Goal: Transaction & Acquisition: Book appointment/travel/reservation

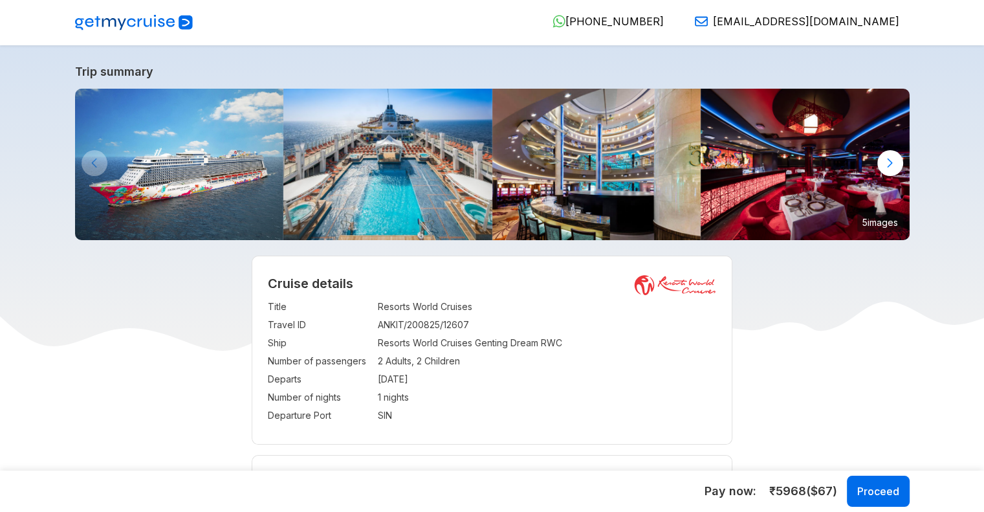
click at [234, 121] on img at bounding box center [179, 164] width 209 height 151
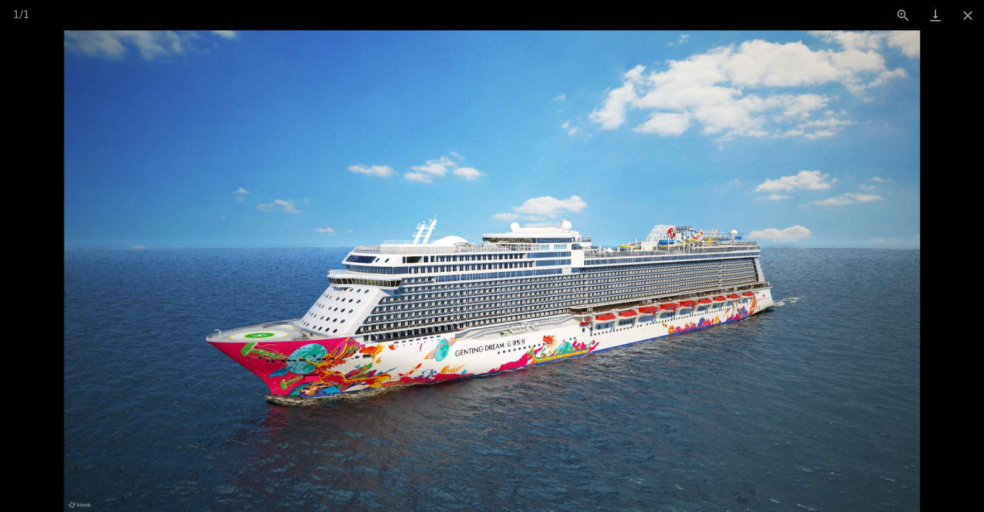
click at [970, 269] on picture at bounding box center [492, 270] width 984 height 481
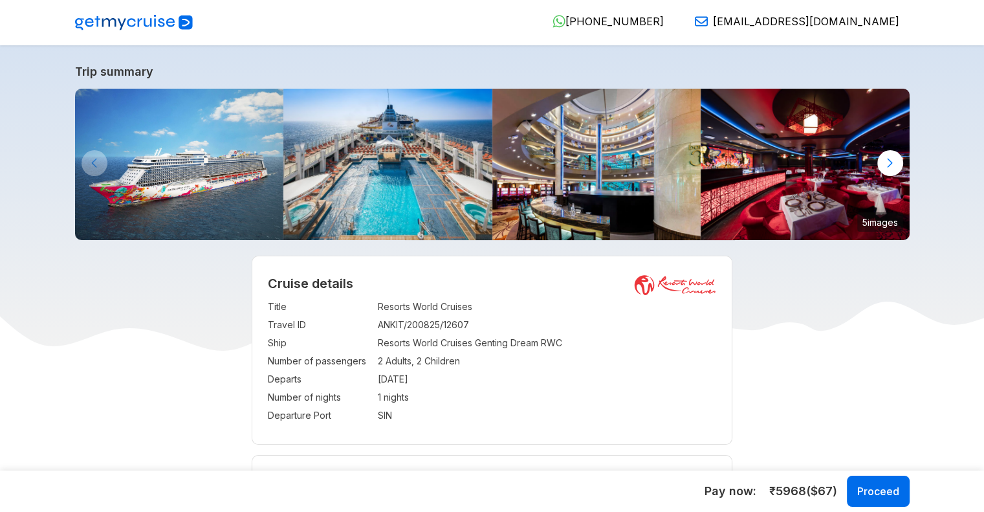
click at [384, 189] on img at bounding box center [387, 164] width 209 height 151
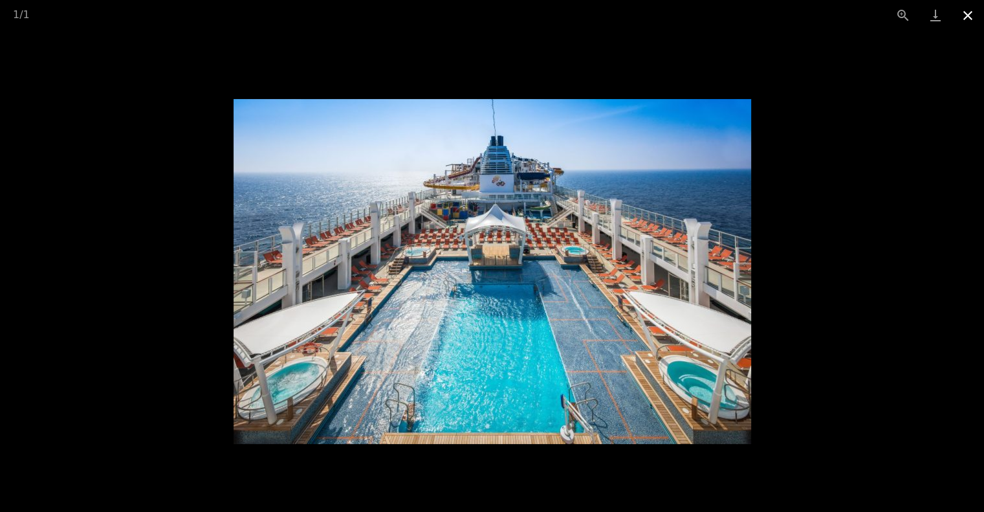
click at [965, 12] on button "Close gallery" at bounding box center [968, 15] width 32 height 30
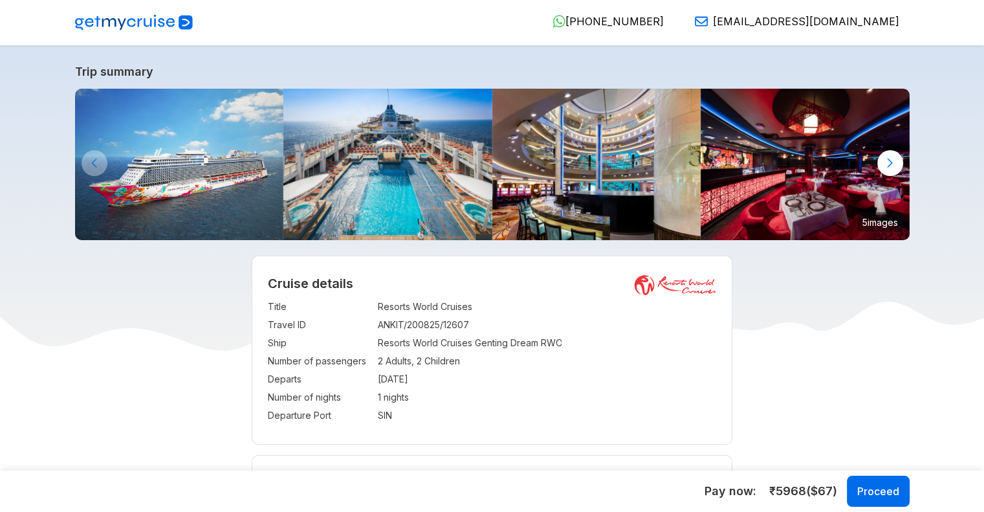
click at [637, 157] on img at bounding box center [596, 164] width 209 height 151
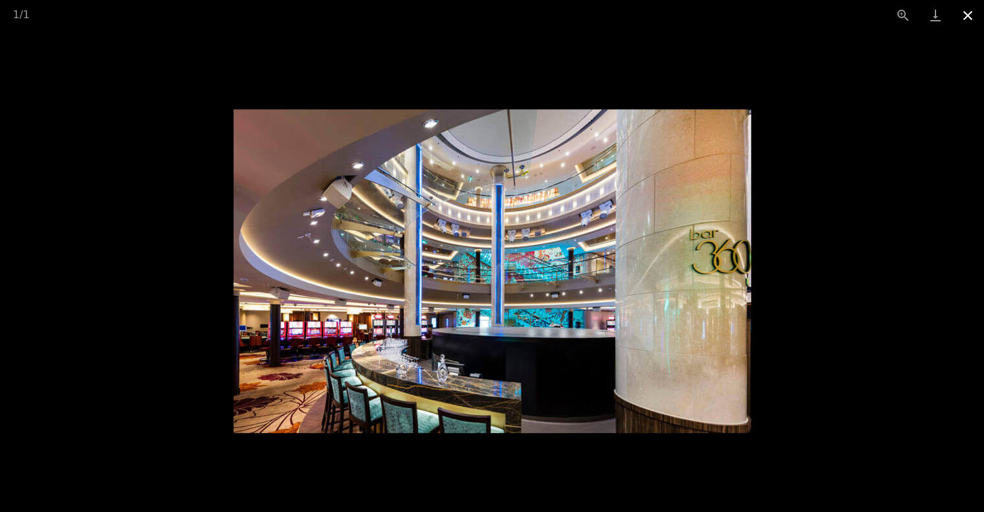
click at [977, 8] on button "Close gallery" at bounding box center [968, 15] width 32 height 30
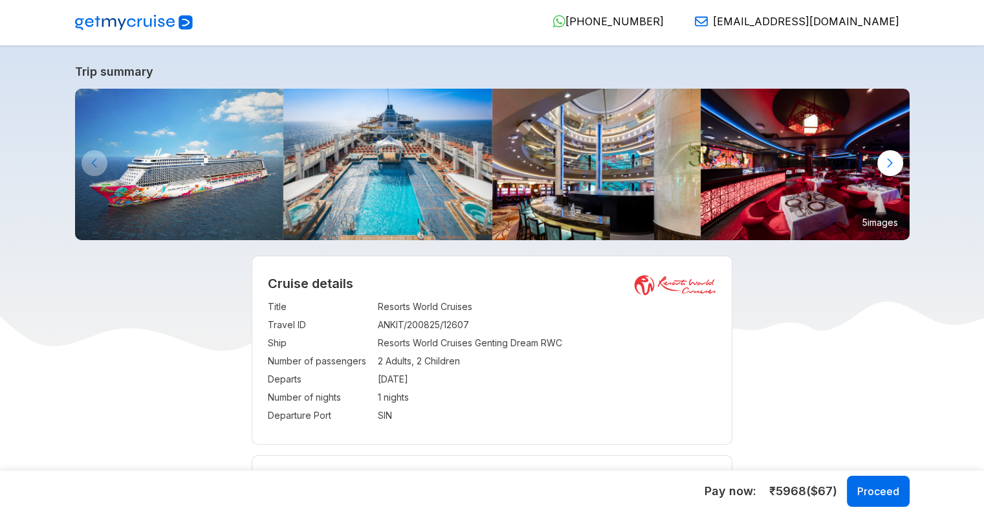
click at [850, 159] on img at bounding box center [805, 164] width 209 height 151
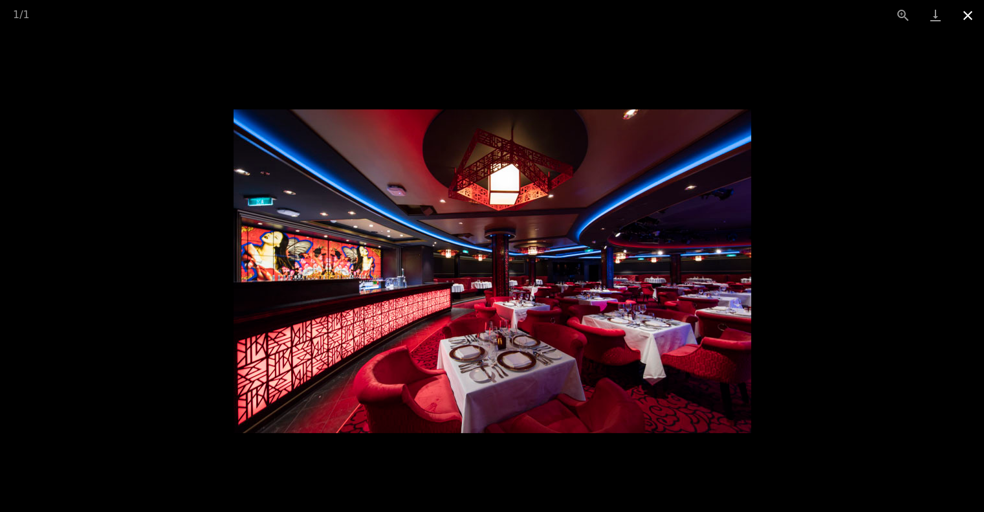
click at [970, 9] on button "Close gallery" at bounding box center [968, 15] width 32 height 30
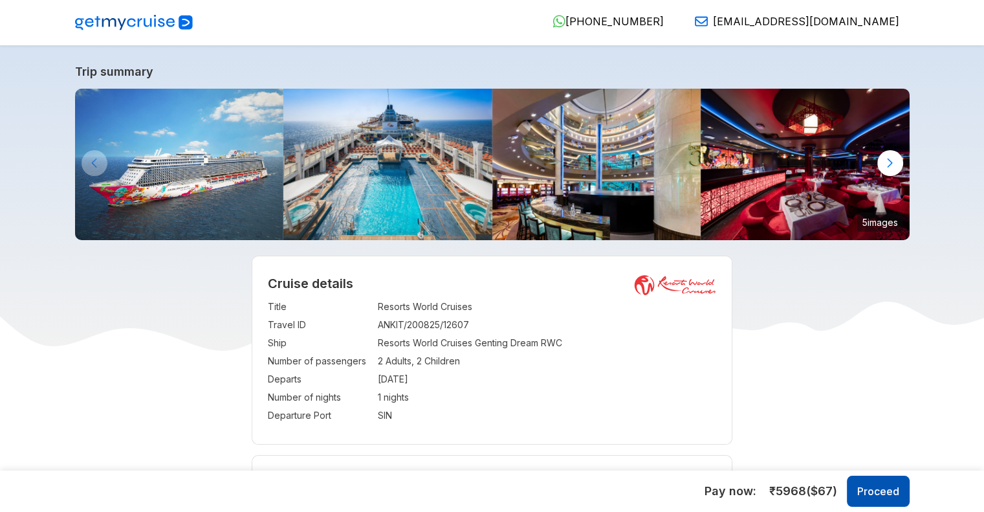
click at [907, 496] on button "Proceed" at bounding box center [878, 491] width 63 height 31
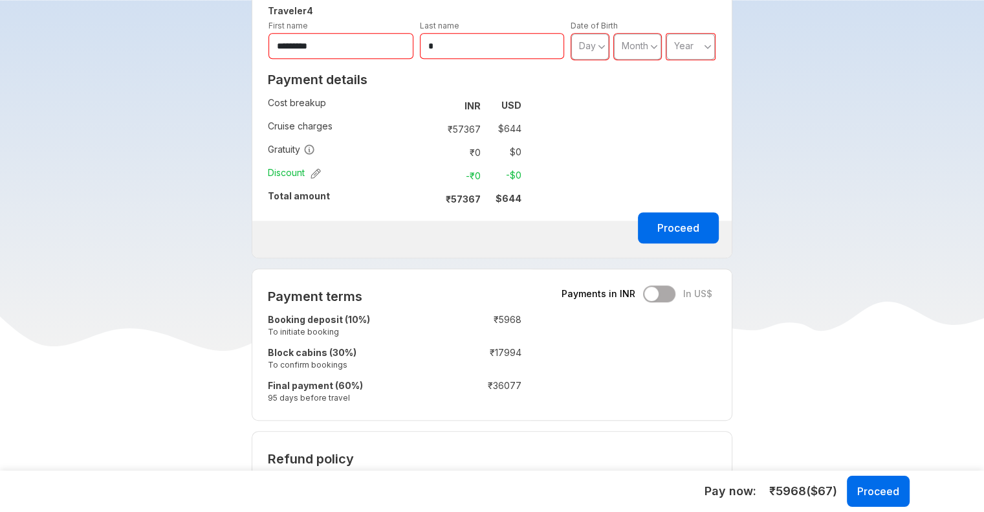
scroll to position [865, 0]
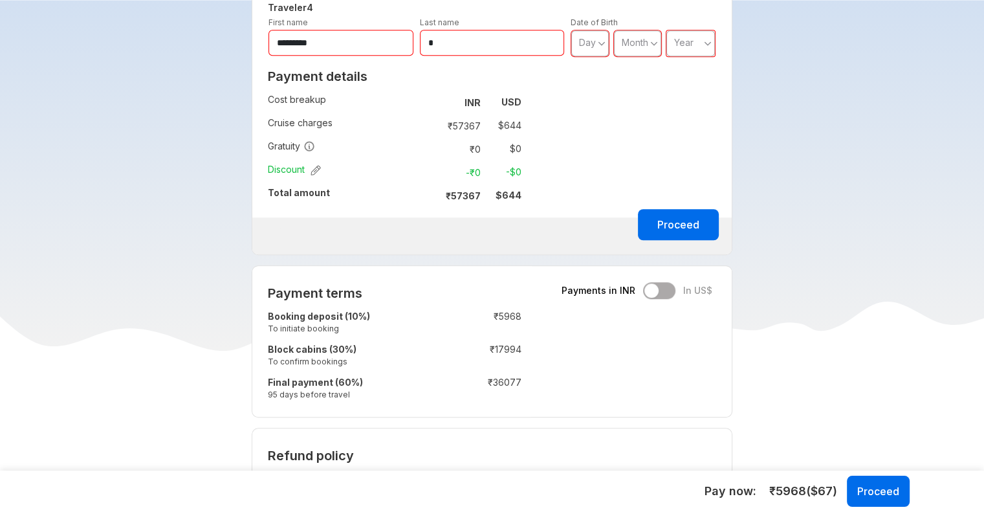
click at [316, 176] on td "Discount" at bounding box center [347, 171] width 158 height 23
click at [316, 171] on icon "button" at bounding box center [316, 170] width 10 height 10
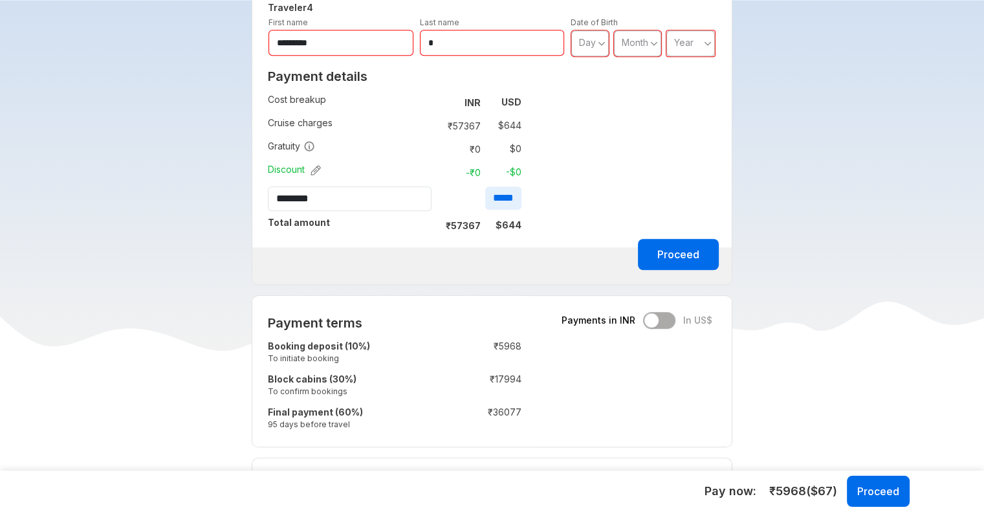
click at [516, 197] on input "*****" at bounding box center [503, 197] width 36 height 23
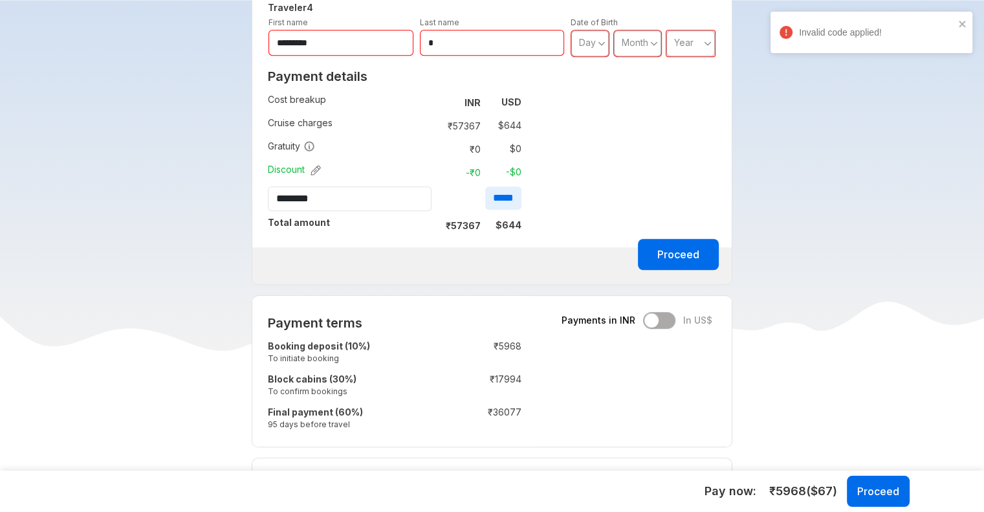
click at [510, 197] on input "*****" at bounding box center [503, 197] width 36 height 23
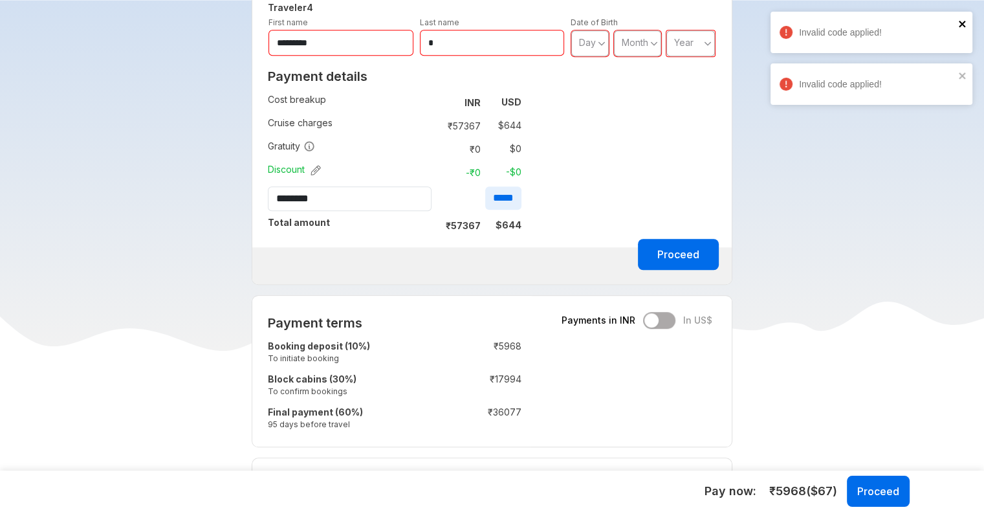
click at [958, 24] on div "Invalid code applied!" at bounding box center [867, 32] width 182 height 21
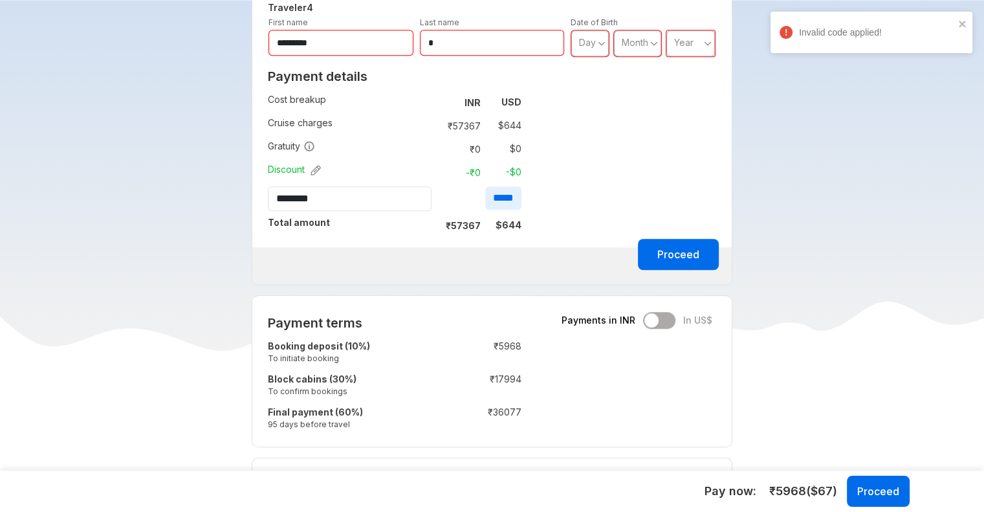
click at [664, 323] on div "Payments in INR In US$" at bounding box center [637, 320] width 151 height 17
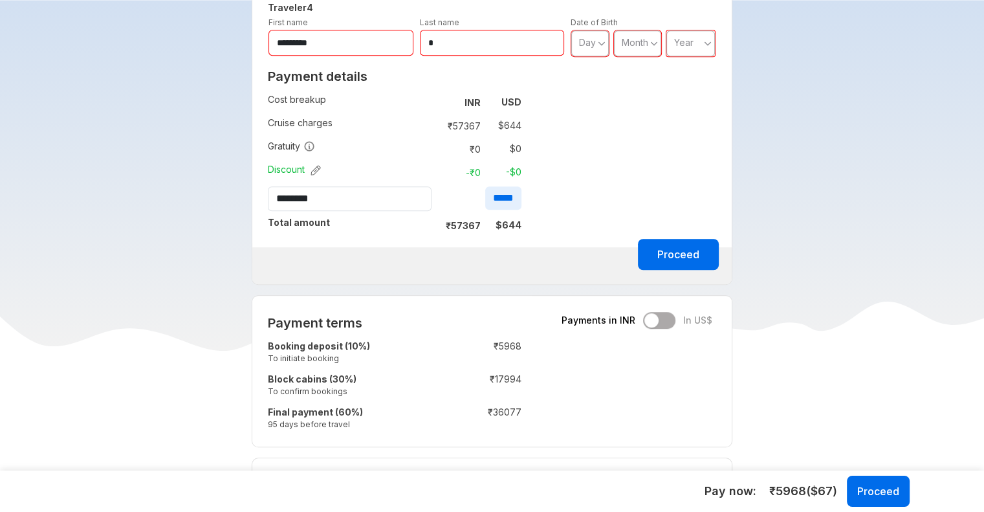
click at [672, 320] on div "Payments in INR In US$" at bounding box center [637, 320] width 151 height 17
